Goal: Transaction & Acquisition: Purchase product/service

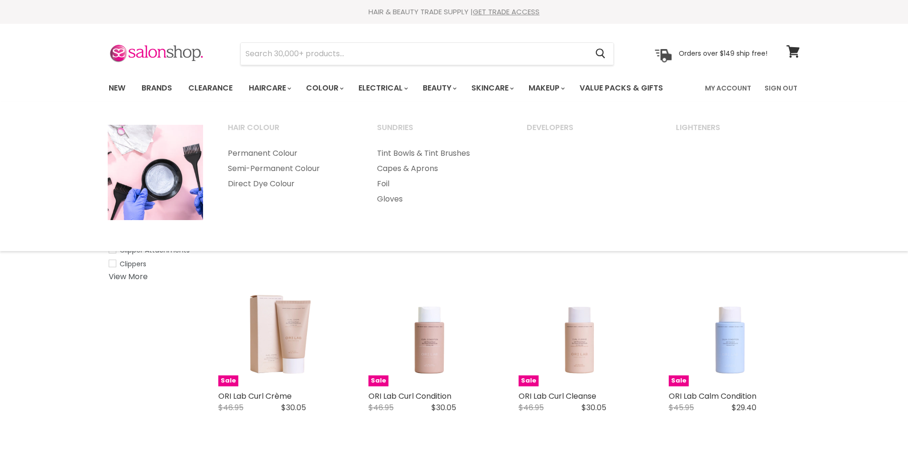
select select "created-descending"
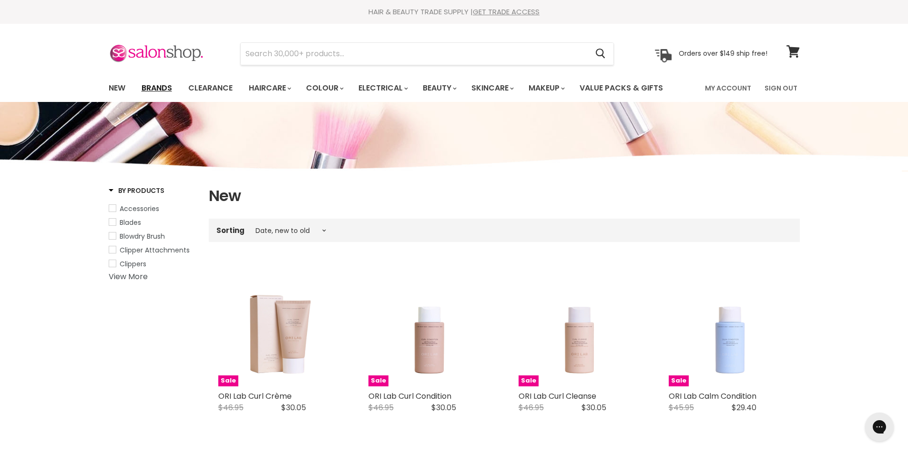
click at [149, 86] on link "Brands" at bounding box center [156, 88] width 45 height 20
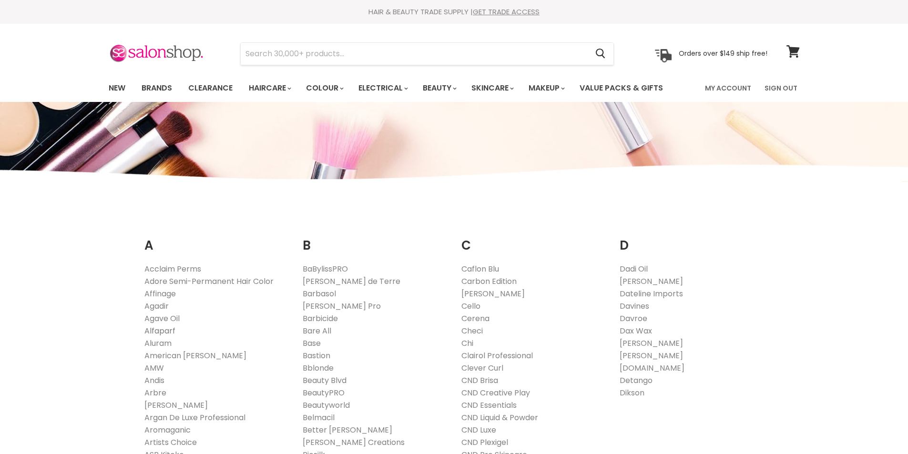
click at [165, 334] on link "Alfaparf" at bounding box center [159, 331] width 31 height 11
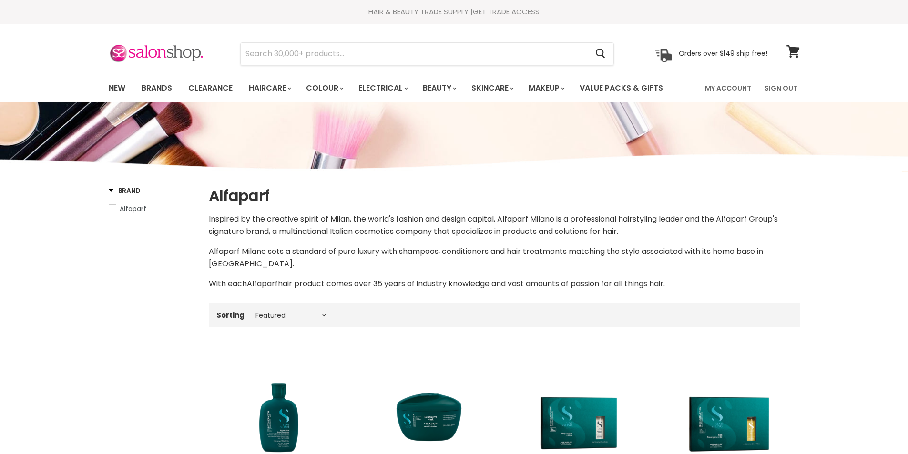
select select "manual"
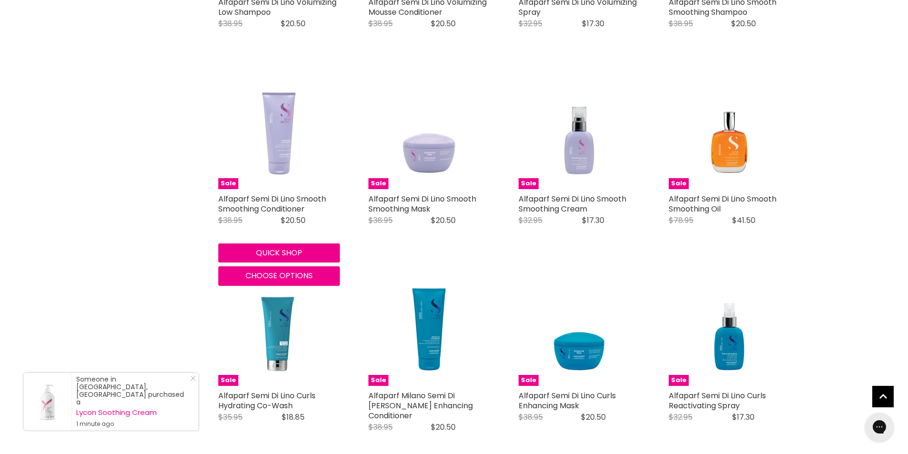
scroll to position [1526, 0]
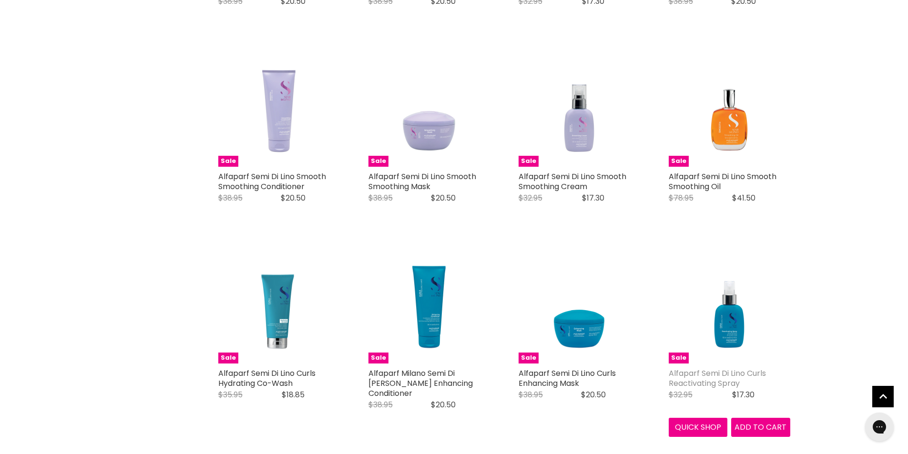
click at [702, 368] on link "Alfaparf Semi Di Lino Curls Reactivating Spray" at bounding box center [717, 378] width 97 height 21
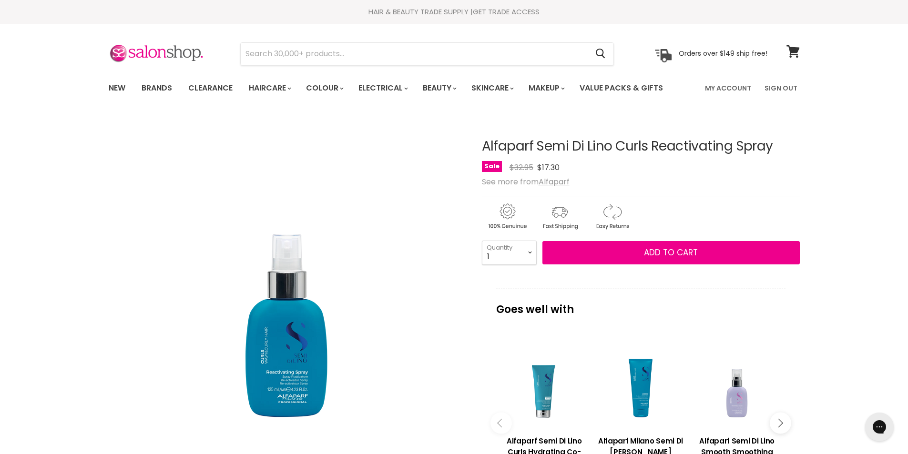
scroll to position [238, 0]
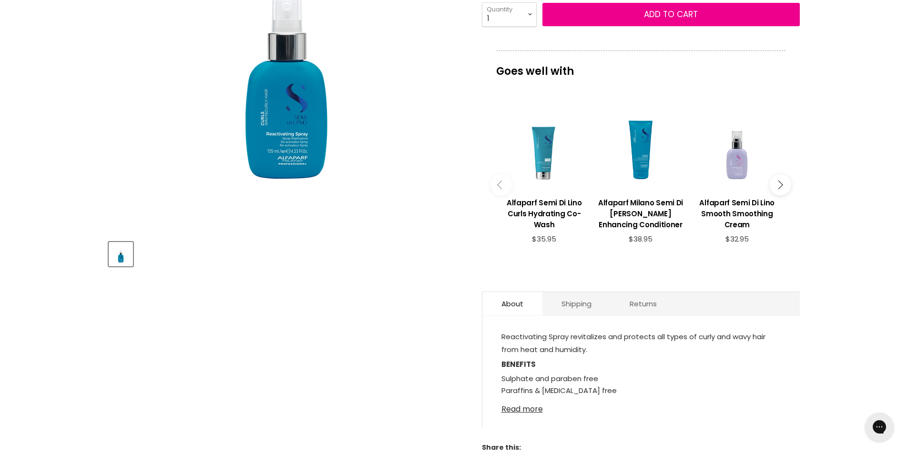
click at [521, 400] on link "Read more" at bounding box center [641, 407] width 279 height 14
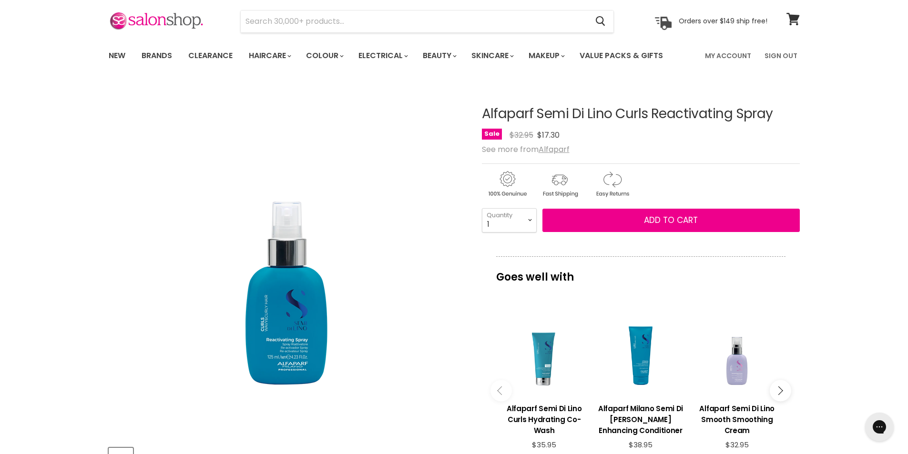
scroll to position [0, 0]
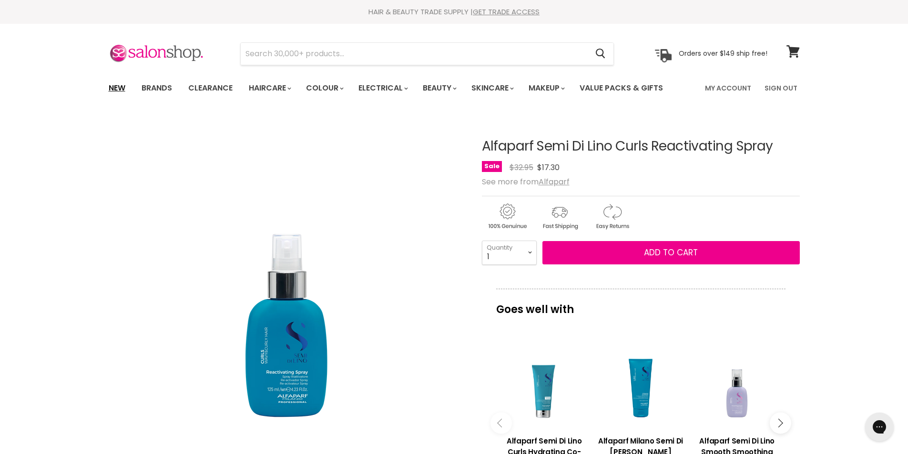
click at [119, 90] on link "New" at bounding box center [117, 88] width 31 height 20
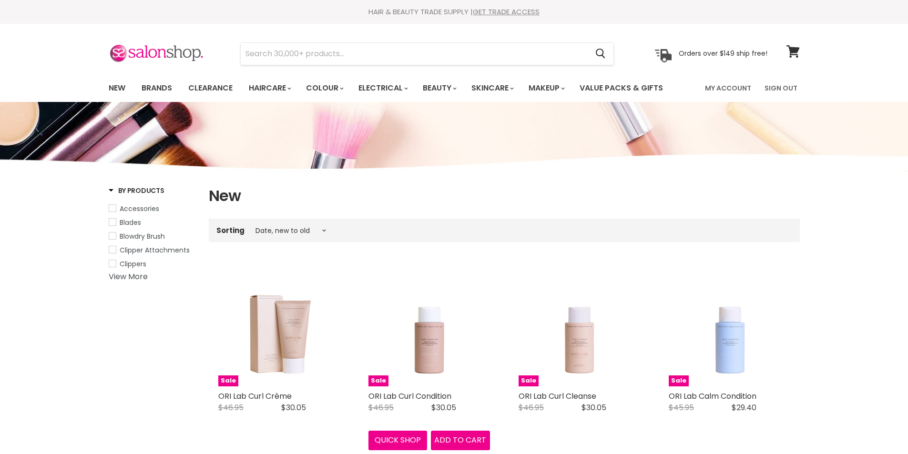
select select "created-descending"
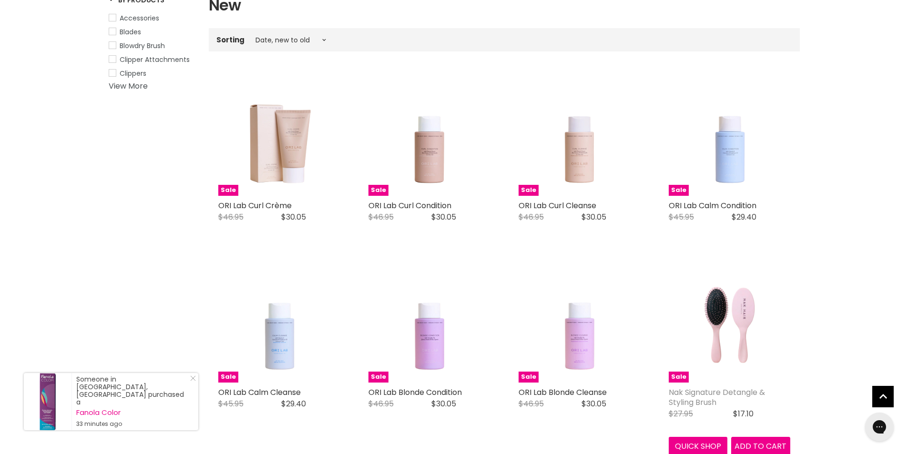
click at [702, 392] on link "Nak Signature Detangle & Styling Brush" at bounding box center [717, 397] width 96 height 21
